Goal: Find contact information: Find contact information

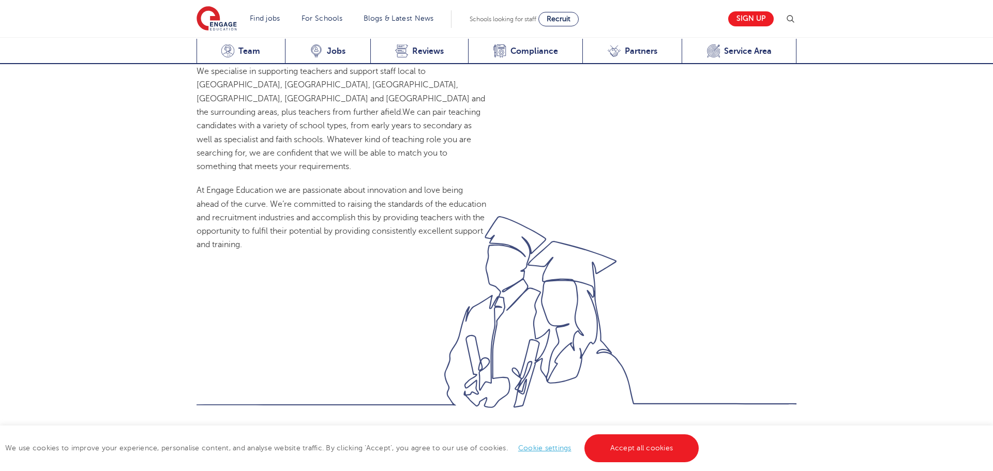
scroll to position [973, 0]
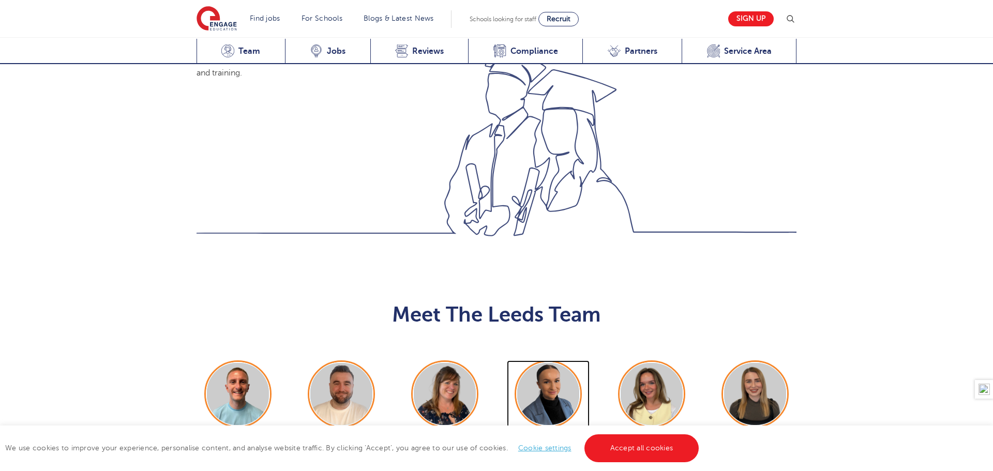
click at [570, 363] on img at bounding box center [548, 394] width 62 height 62
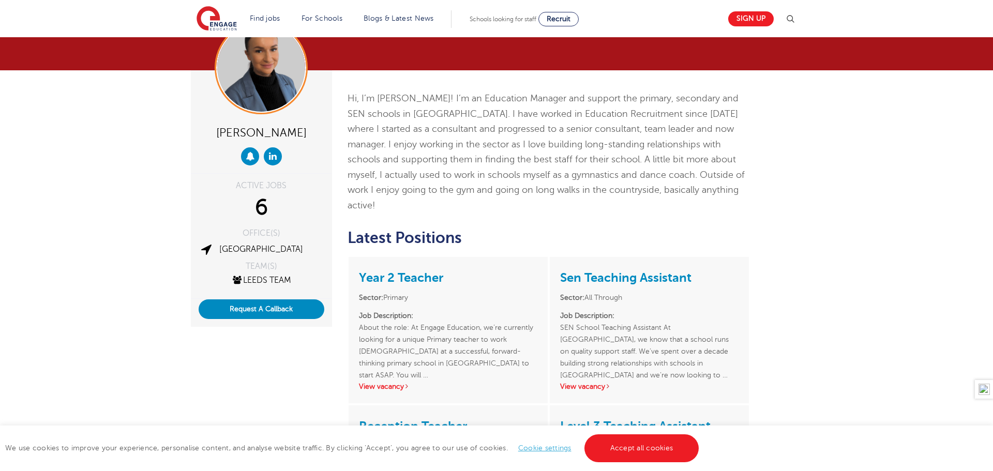
scroll to position [189, 0]
